Goal: Task Accomplishment & Management: Use online tool/utility

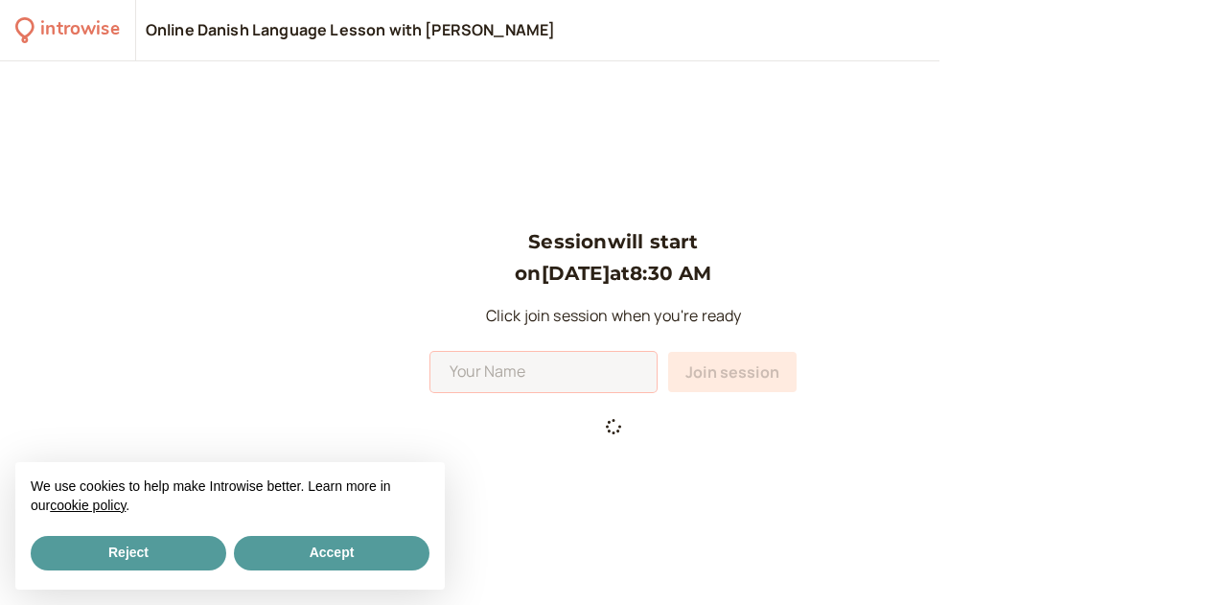
click at [650, 379] on input at bounding box center [543, 372] width 226 height 40
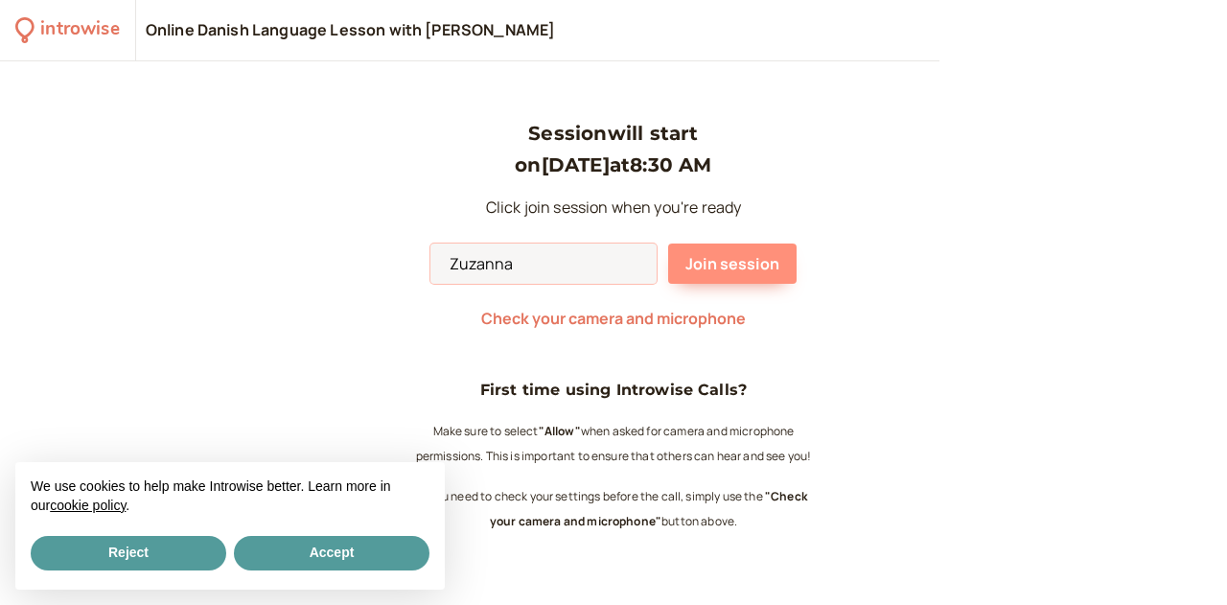
type input "Zuzanna"
click at [735, 267] on span "Join session" at bounding box center [732, 263] width 94 height 21
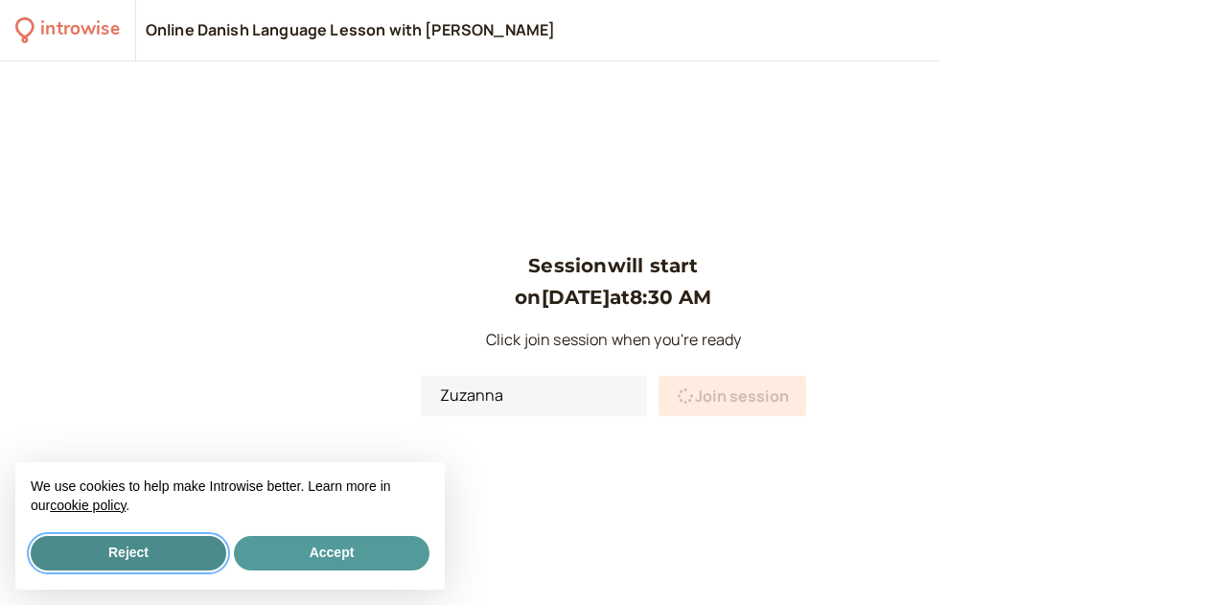
click at [158, 555] on button "Reject" at bounding box center [129, 553] width 196 height 35
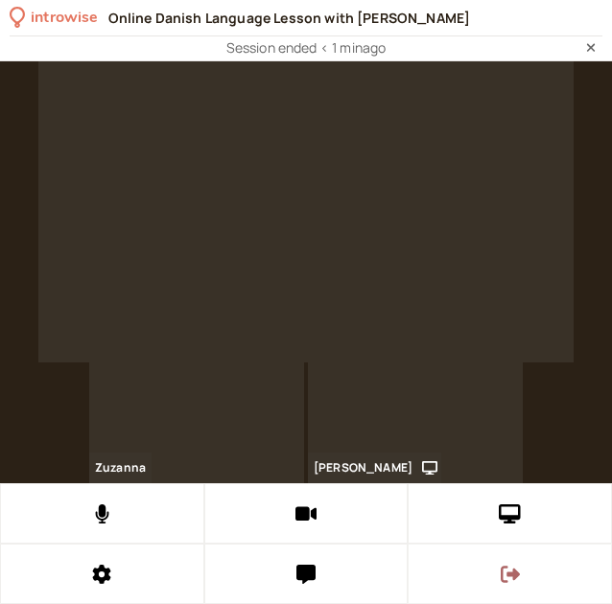
click at [510, 575] on icon at bounding box center [509, 574] width 19 height 17
